Goal: Information Seeking & Learning: Understand process/instructions

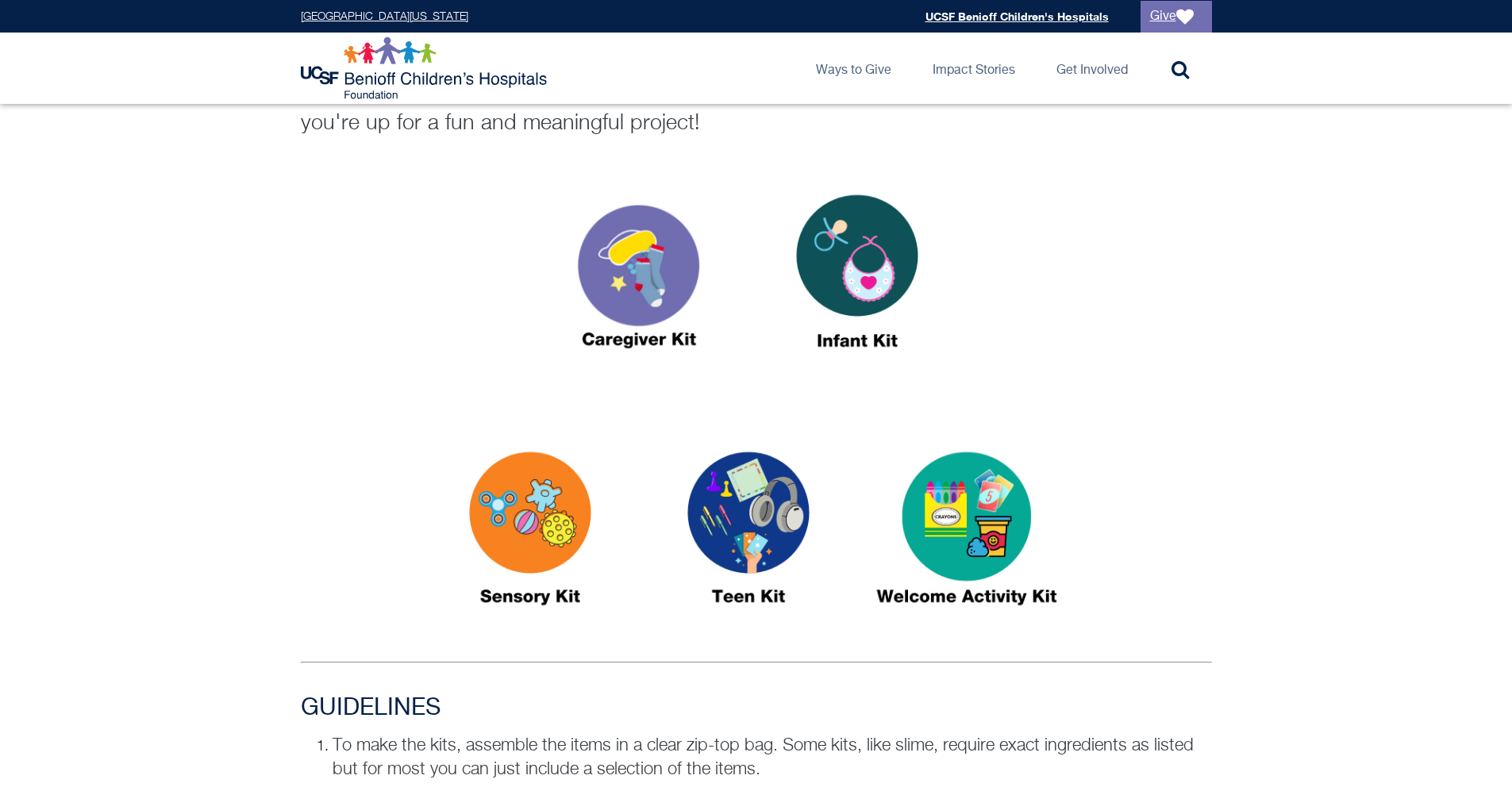
scroll to position [443, 0]
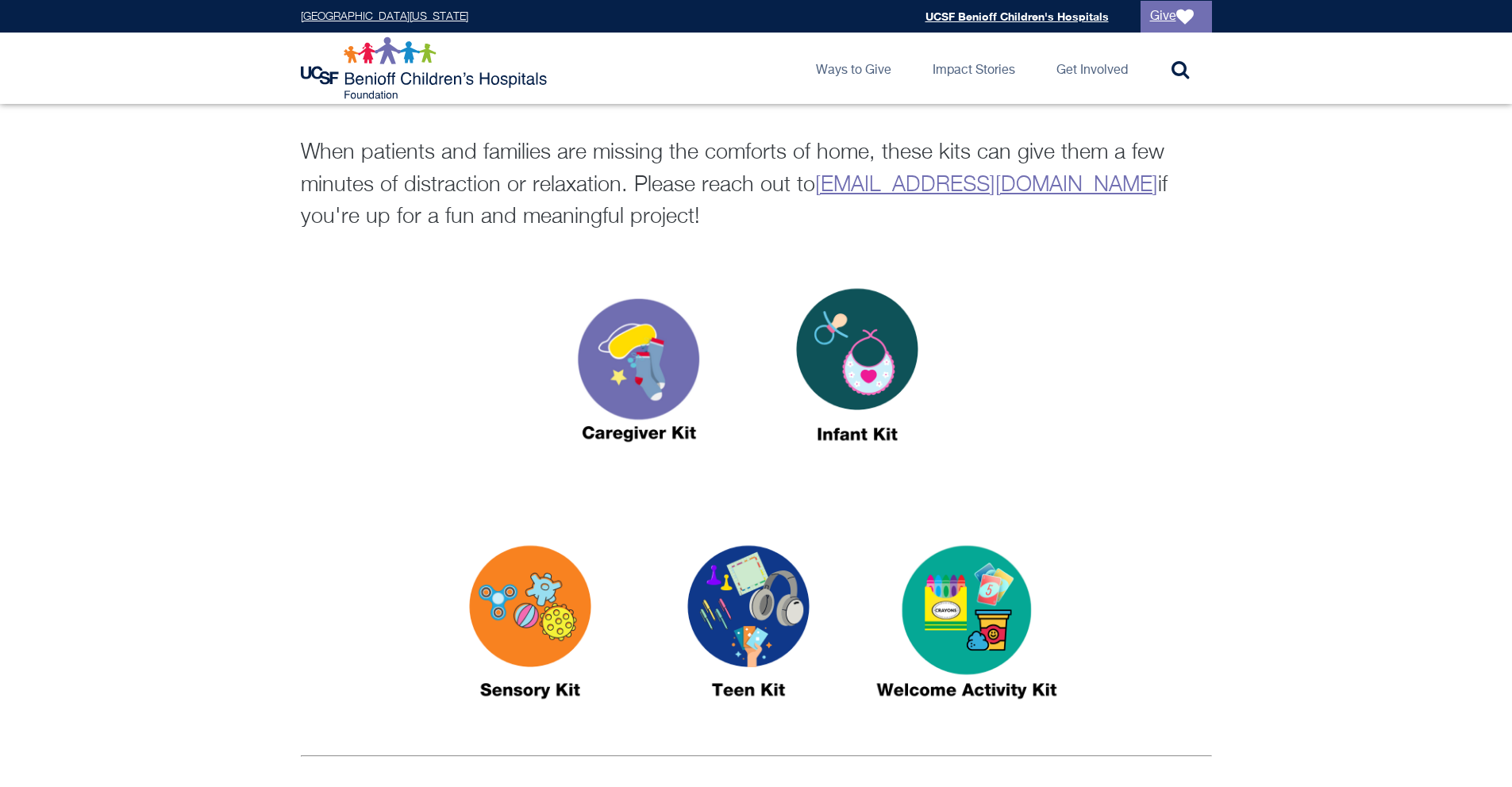
click at [772, 625] on img at bounding box center [748, 629] width 198 height 229
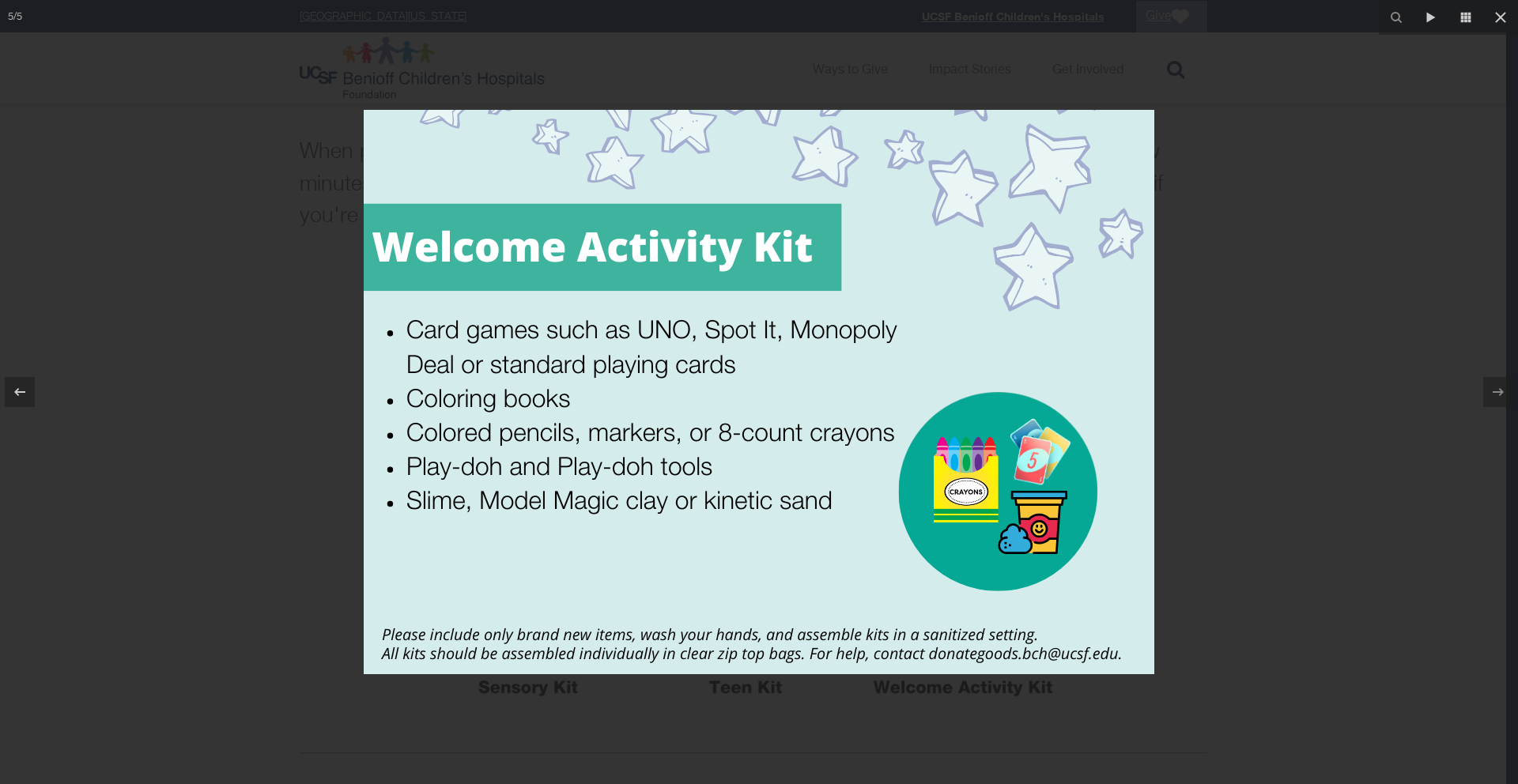
click at [1224, 393] on div at bounding box center [759, 392] width 1518 height 784
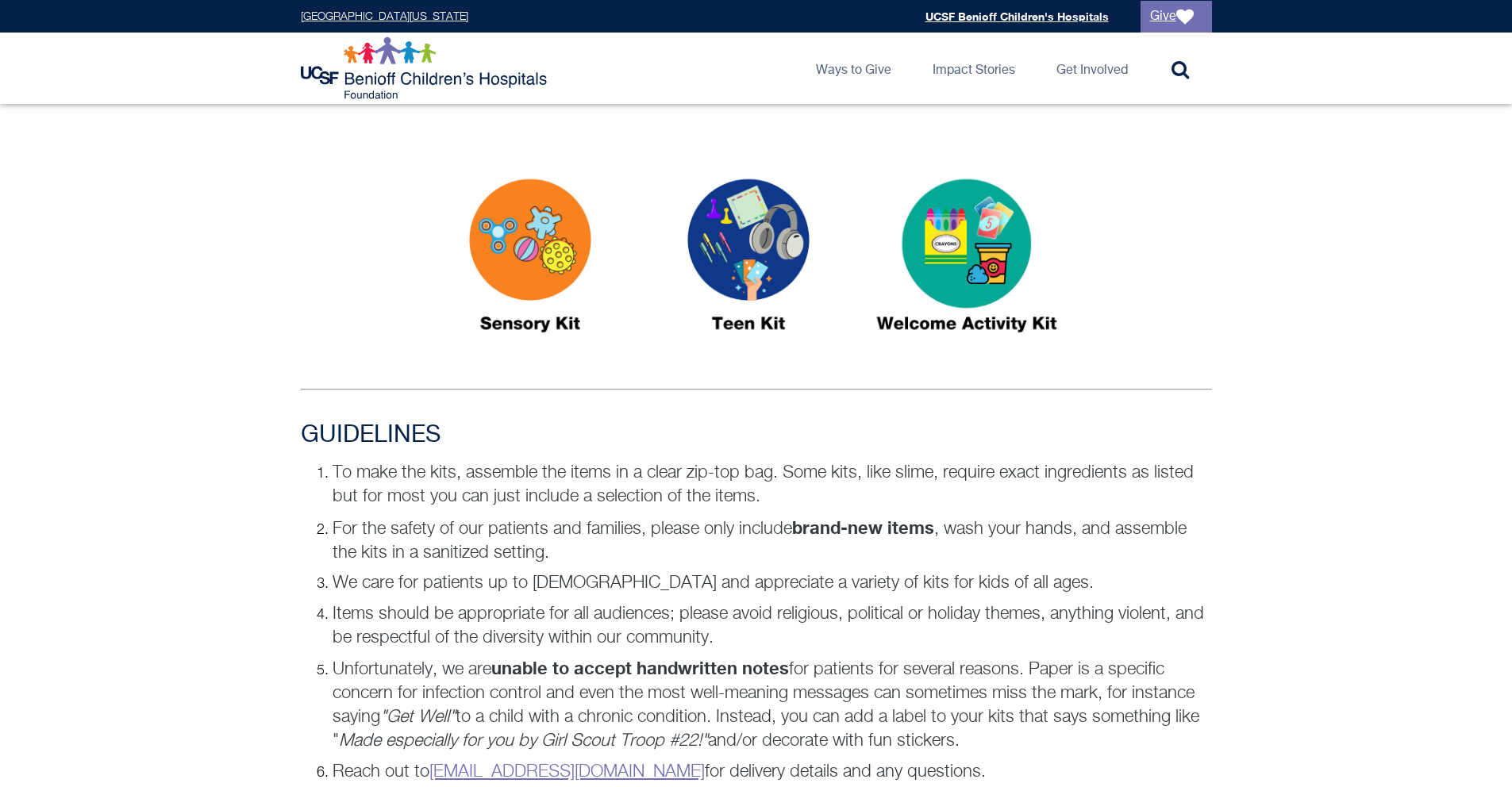
scroll to position [1140, 0]
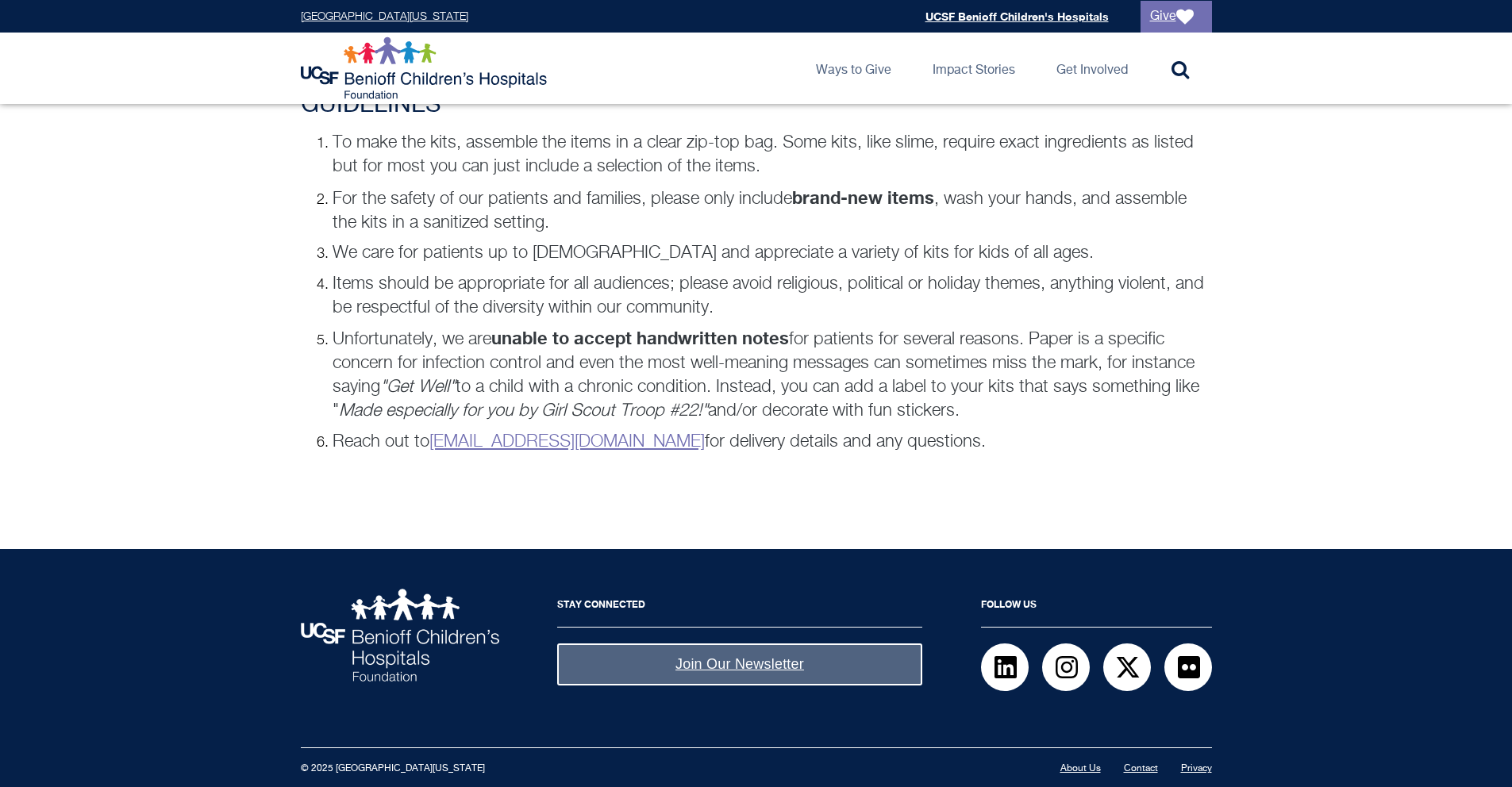
click at [1369, 310] on div "GUIDELINES To make the kits, assemble the items in a clear zip-top bag. Some ki…" at bounding box center [756, 288] width 1512 height 395
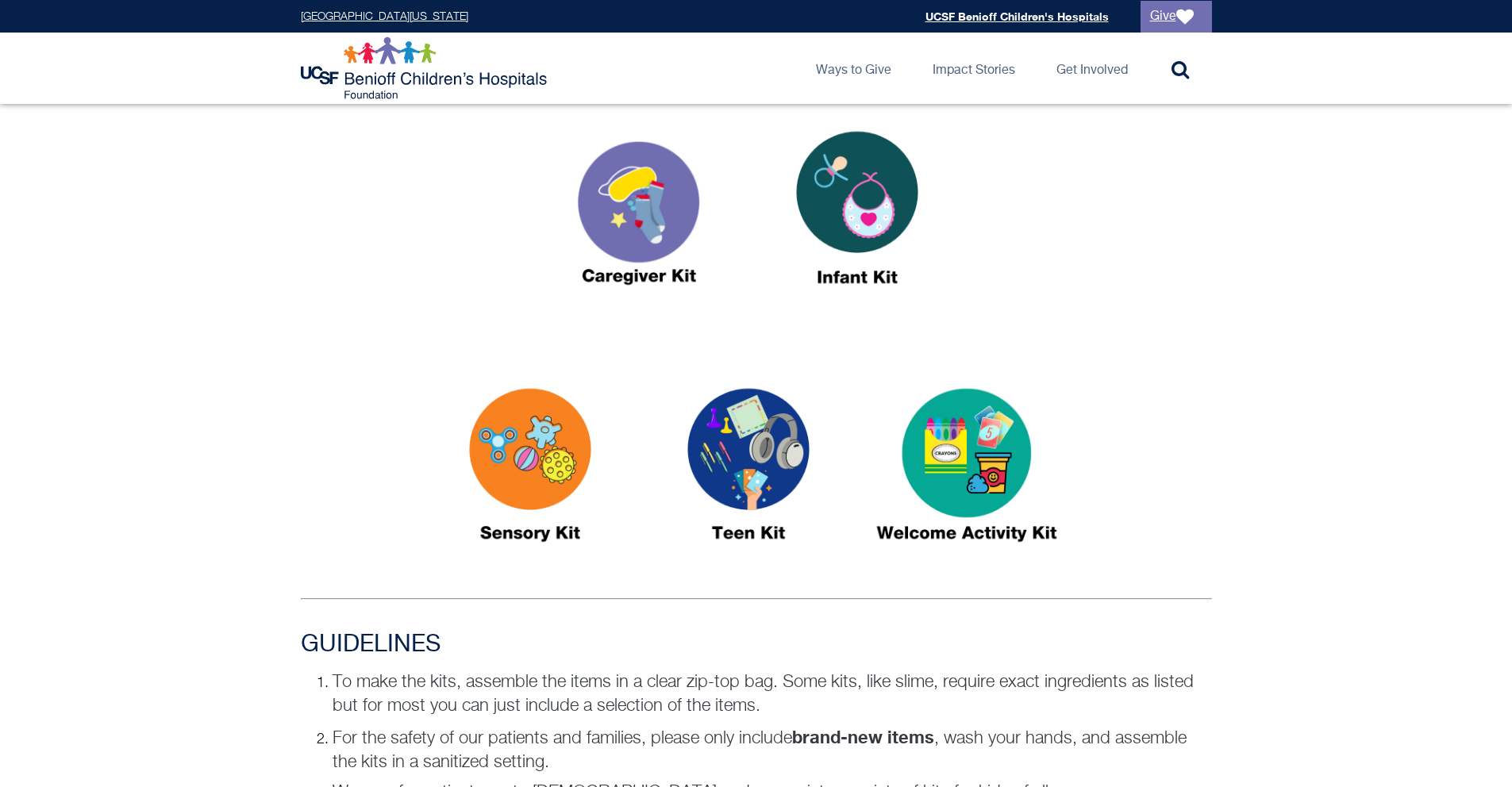
scroll to position [606, 0]
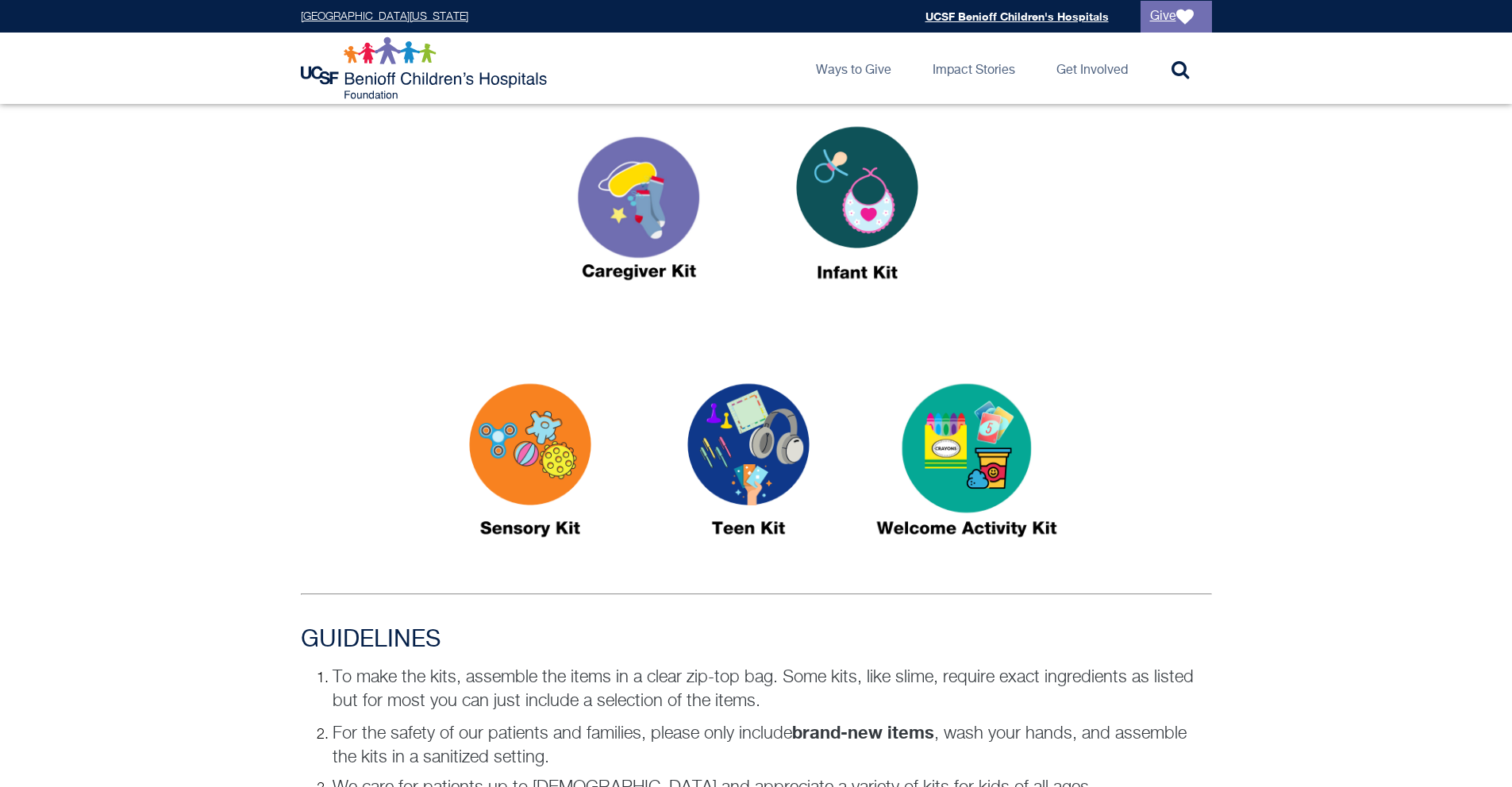
click at [1369, 310] on div at bounding box center [756, 213] width 1512 height 233
